Goal: Navigation & Orientation: Find specific page/section

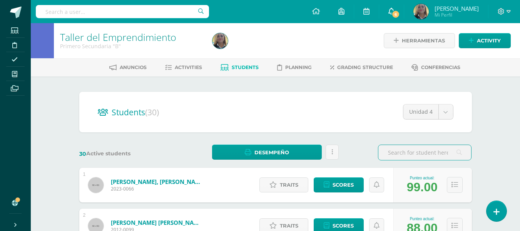
drag, startPoint x: 0, startPoint y: 0, endPoint x: 418, endPoint y: 12, distance: 418.1
click at [394, 12] on icon at bounding box center [391, 11] width 6 height 7
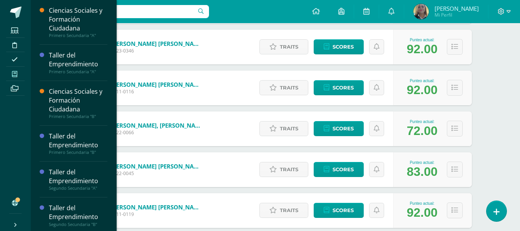
click at [11, 75] on span at bounding box center [14, 73] width 17 height 10
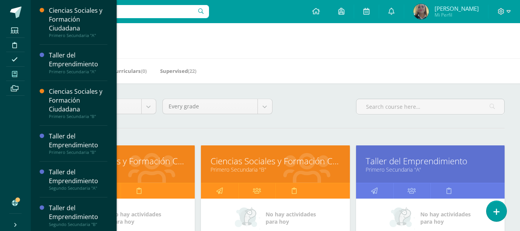
click at [111, 151] on div "Ciencias Sociales y Formación Ciudadana Primero Secundaria "A" Activities Stude…" at bounding box center [73, 115] width 86 height 231
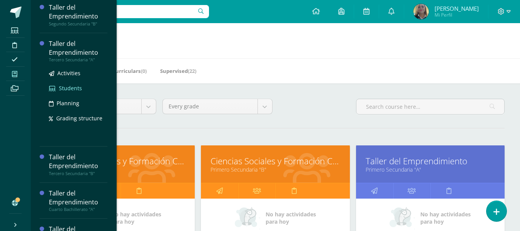
click at [65, 90] on span "Students" at bounding box center [70, 87] width 23 height 7
